Goal: Task Accomplishment & Management: Manage account settings

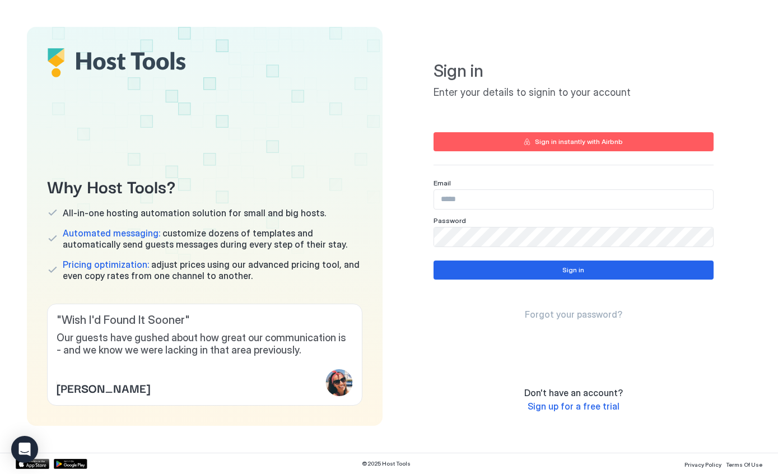
click at [537, 193] on input "Input Field" at bounding box center [573, 199] width 279 height 19
type input "**********"
click at [518, 264] on button "Sign in" at bounding box center [574, 270] width 280 height 19
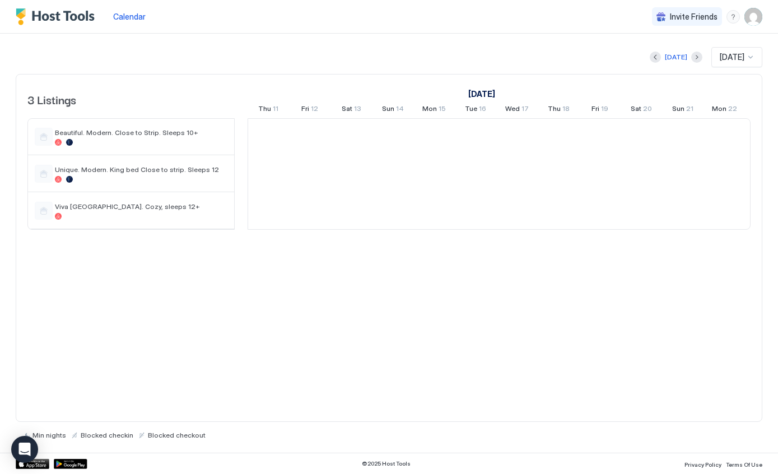
scroll to position [0, 623]
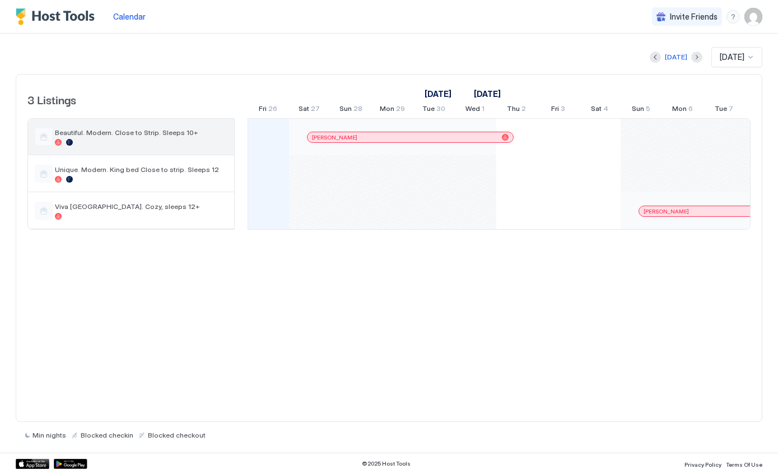
click at [156, 136] on span "Beautiful. Modern. Close to Strip. Sleeps 10+" at bounding box center [141, 132] width 173 height 8
click at [41, 137] on div at bounding box center [44, 137] width 18 height 18
click at [174, 137] on div "Beautiful. Modern. Close to Strip. Sleeps 10+" at bounding box center [141, 136] width 173 height 17
click at [189, 141] on div at bounding box center [141, 142] width 173 height 7
click at [186, 148] on div "Beautiful. Modern. Close to Strip. Sleeps 10+" at bounding box center [131, 137] width 206 height 36
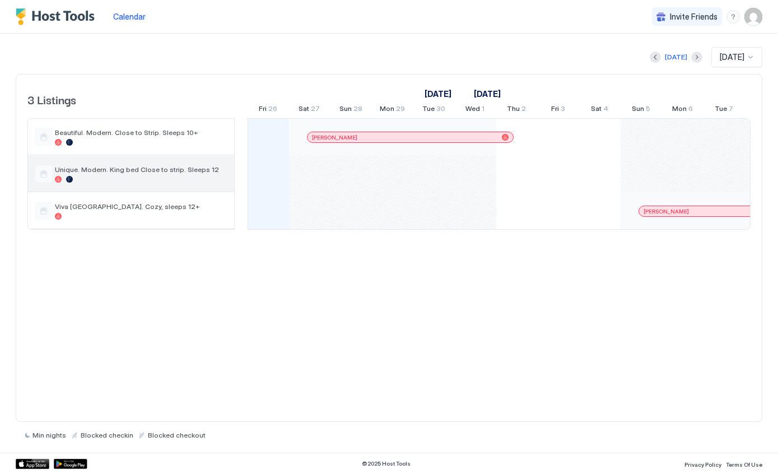
click at [185, 184] on div "Unique. Modern. King bed Close to strip. Sleeps 12" at bounding box center [131, 174] width 206 height 36
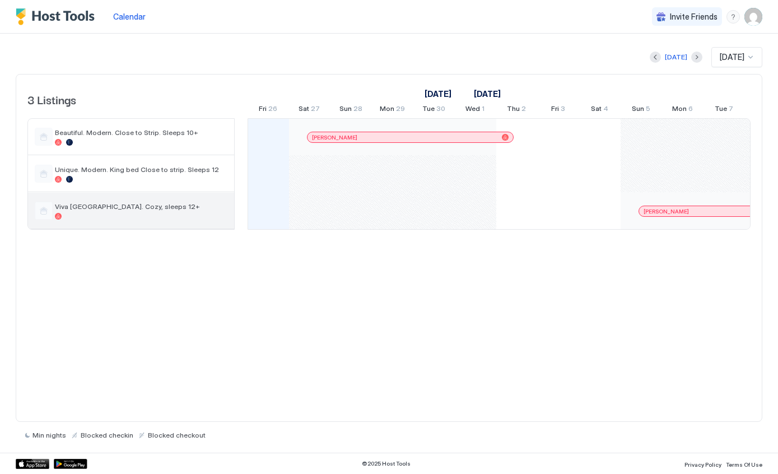
click at [175, 229] on div "Viva Las Vegas. Cozy, sleeps 12+" at bounding box center [131, 211] width 206 height 36
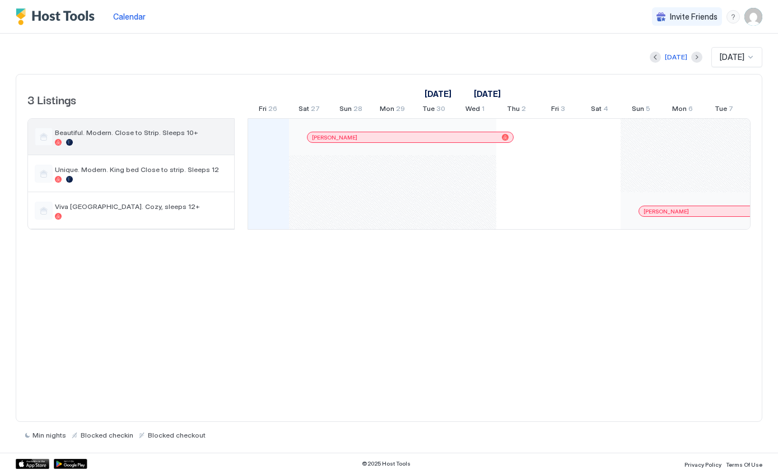
click at [193, 141] on div at bounding box center [141, 142] width 173 height 7
click at [193, 140] on div at bounding box center [141, 142] width 173 height 7
click at [185, 143] on div at bounding box center [141, 142] width 173 height 7
click at [184, 143] on div at bounding box center [141, 142] width 173 height 7
click at [184, 154] on div "Beautiful. Modern. Close to Strip. Sleeps 10+" at bounding box center [131, 137] width 206 height 36
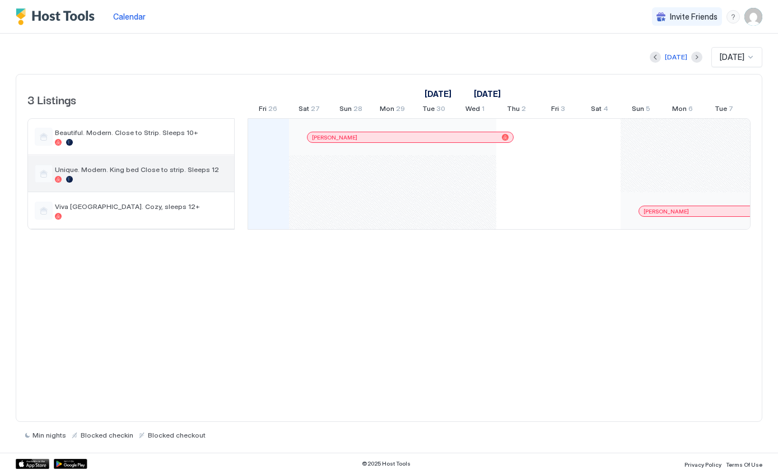
click at [184, 185] on div "Unique. Modern. King bed Close to strip. Sleeps 12" at bounding box center [131, 174] width 206 height 36
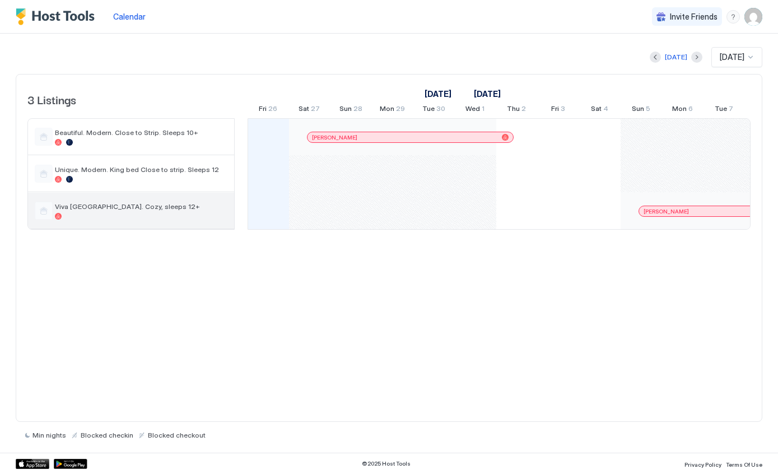
click at [184, 221] on div "Viva Las Vegas. Cozy, sleeps 12+" at bounding box center [131, 211] width 206 height 36
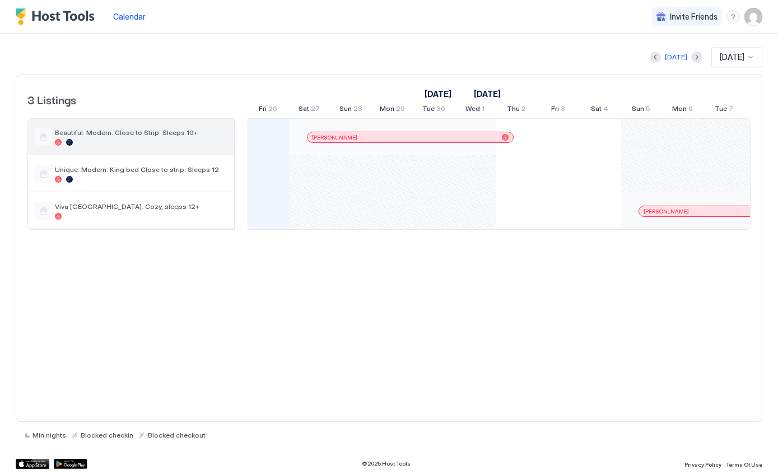
click at [187, 151] on div "Beautiful. Modern. Close to Strip. Sleeps 10+" at bounding box center [131, 137] width 206 height 36
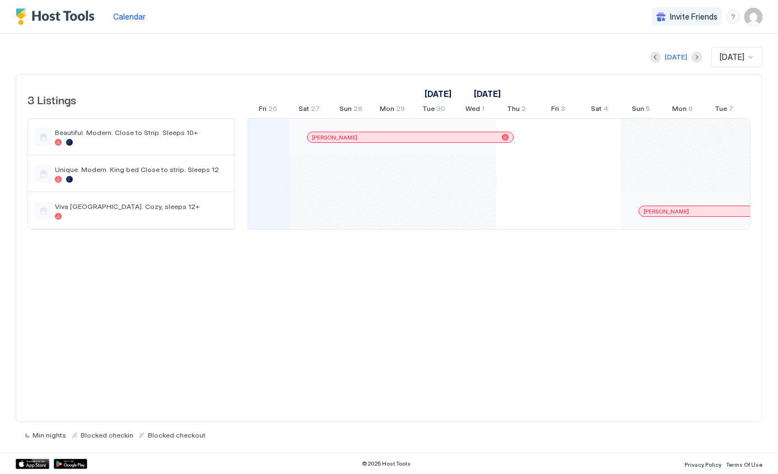
click at [754, 14] on img "User profile" at bounding box center [754, 17] width 18 height 18
click at [674, 85] on div "Logout" at bounding box center [690, 82] width 133 height 10
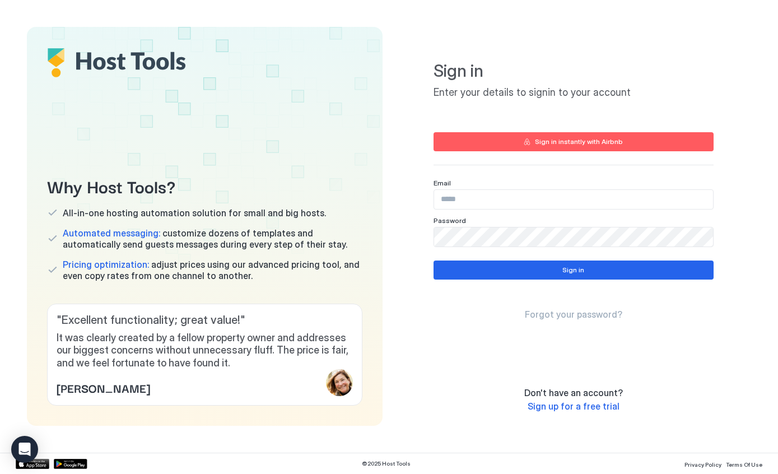
click at [599, 199] on input "Input Field" at bounding box center [573, 199] width 279 height 19
type input "**********"
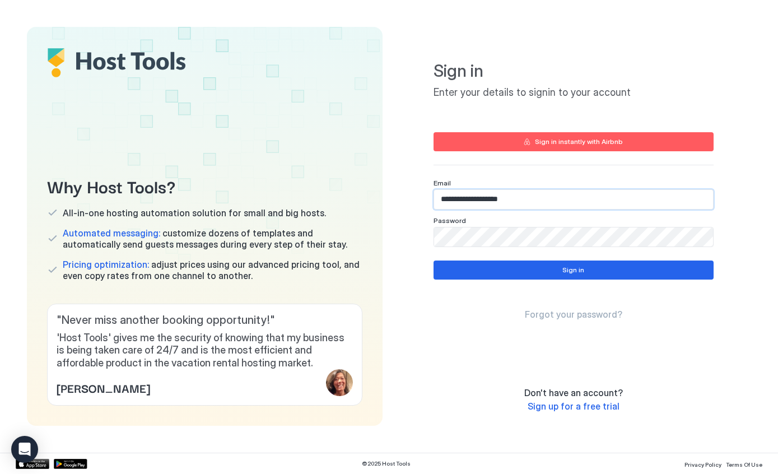
click at [526, 271] on button "Sign in" at bounding box center [574, 270] width 280 height 19
